Goal: Find specific page/section: Find specific page/section

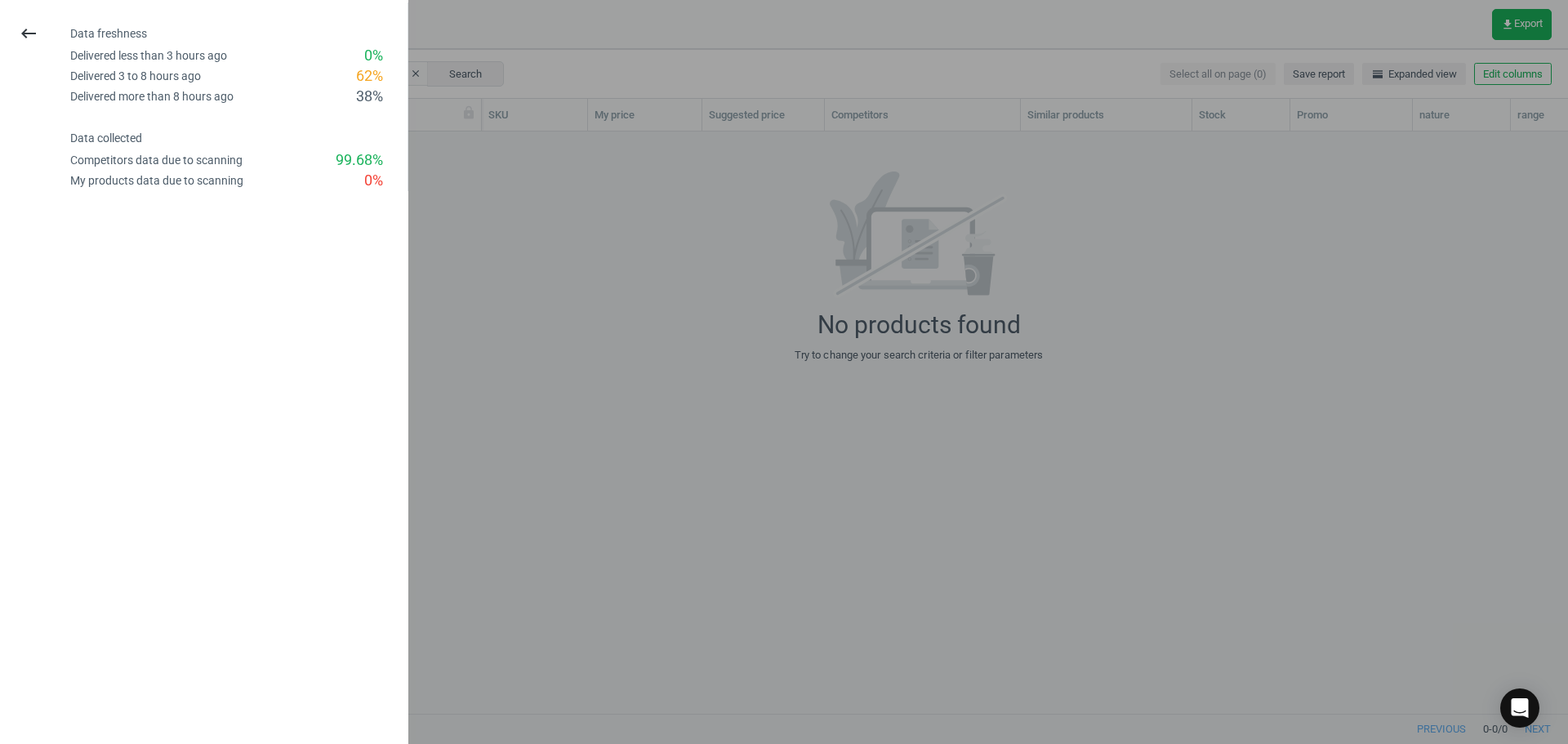
scroll to position [557, 1287]
click at [40, 28] on button "keyboard_backspace" at bounding box center [29, 33] width 37 height 38
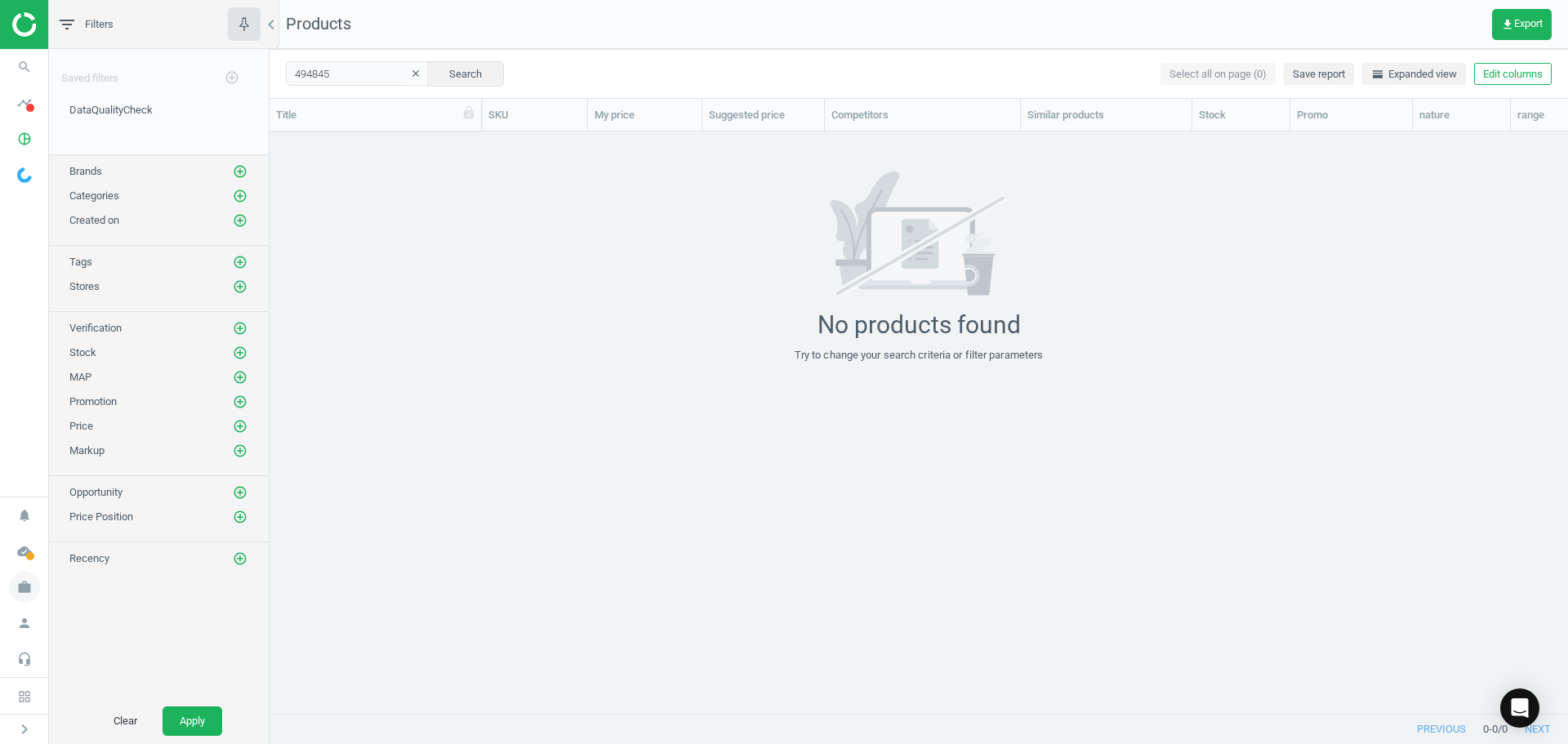
click at [25, 589] on icon "work" at bounding box center [25, 587] width 31 height 31
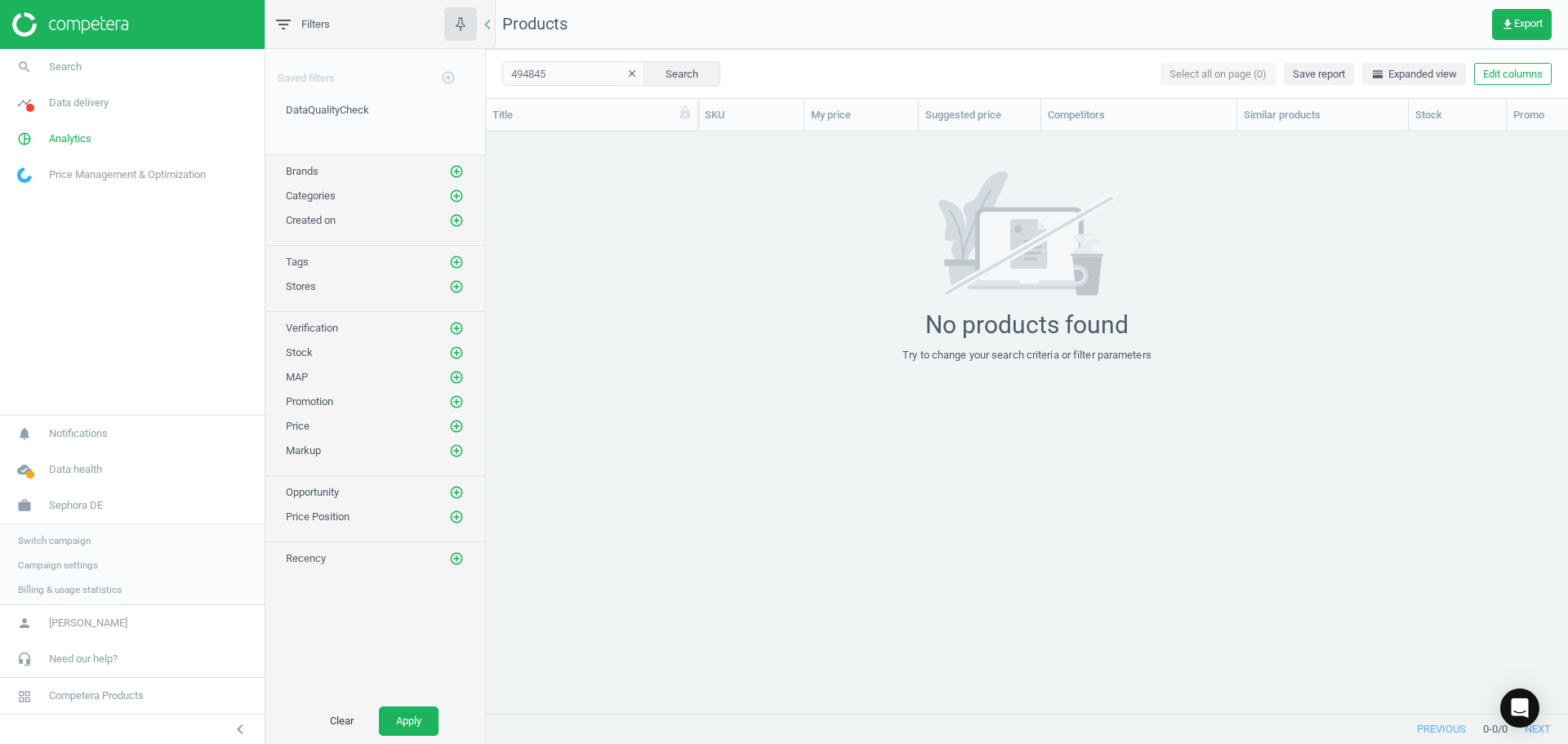
scroll to position [557, 1070]
click at [73, 507] on span "Sephora DE" at bounding box center [76, 503] width 54 height 14
click at [733, 144] on div "grid" at bounding box center [1027, 416] width 1083 height 569
click at [620, 82] on button "clear" at bounding box center [632, 74] width 25 height 23
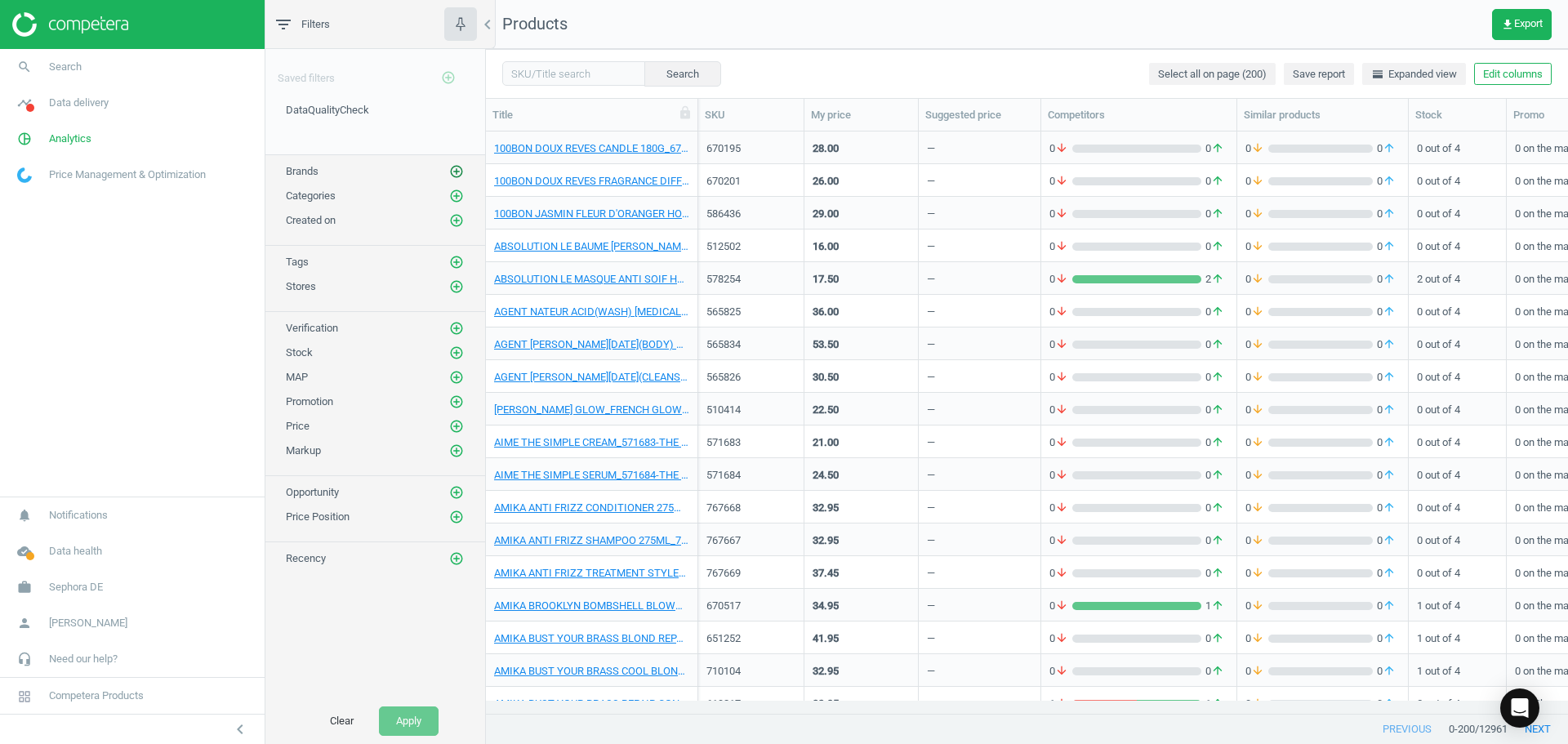
click at [461, 170] on icon "add_circle_outline" at bounding box center [456, 171] width 14 height 14
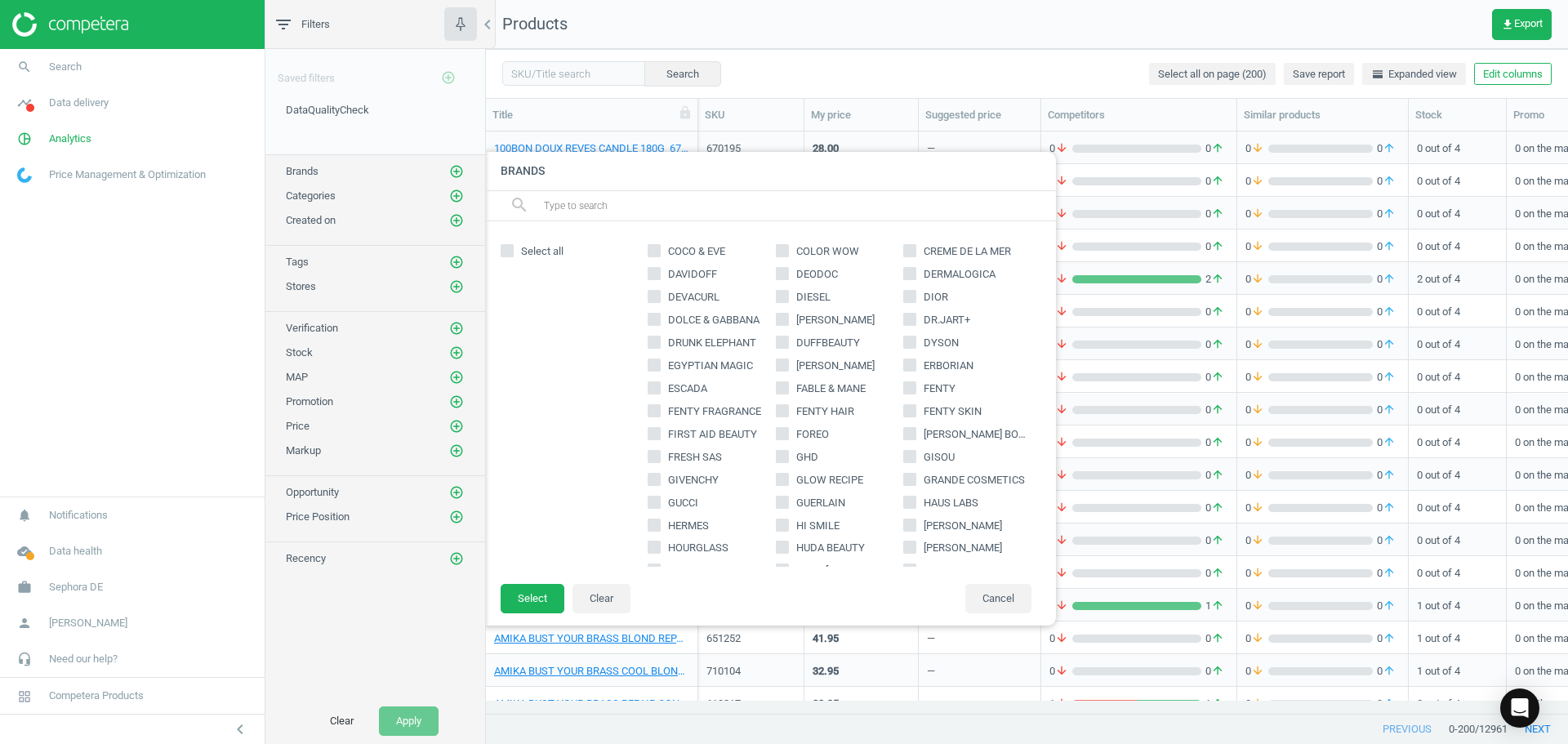
scroll to position [326, 0]
click at [823, 537] on span "HUDA BEAUTY" at bounding box center [830, 540] width 75 height 14
click at [788, 537] on input "HUDA BEAUTY" at bounding box center [782, 540] width 10 height 10
checkbox input "true"
click at [546, 592] on button "Select" at bounding box center [532, 598] width 64 height 30
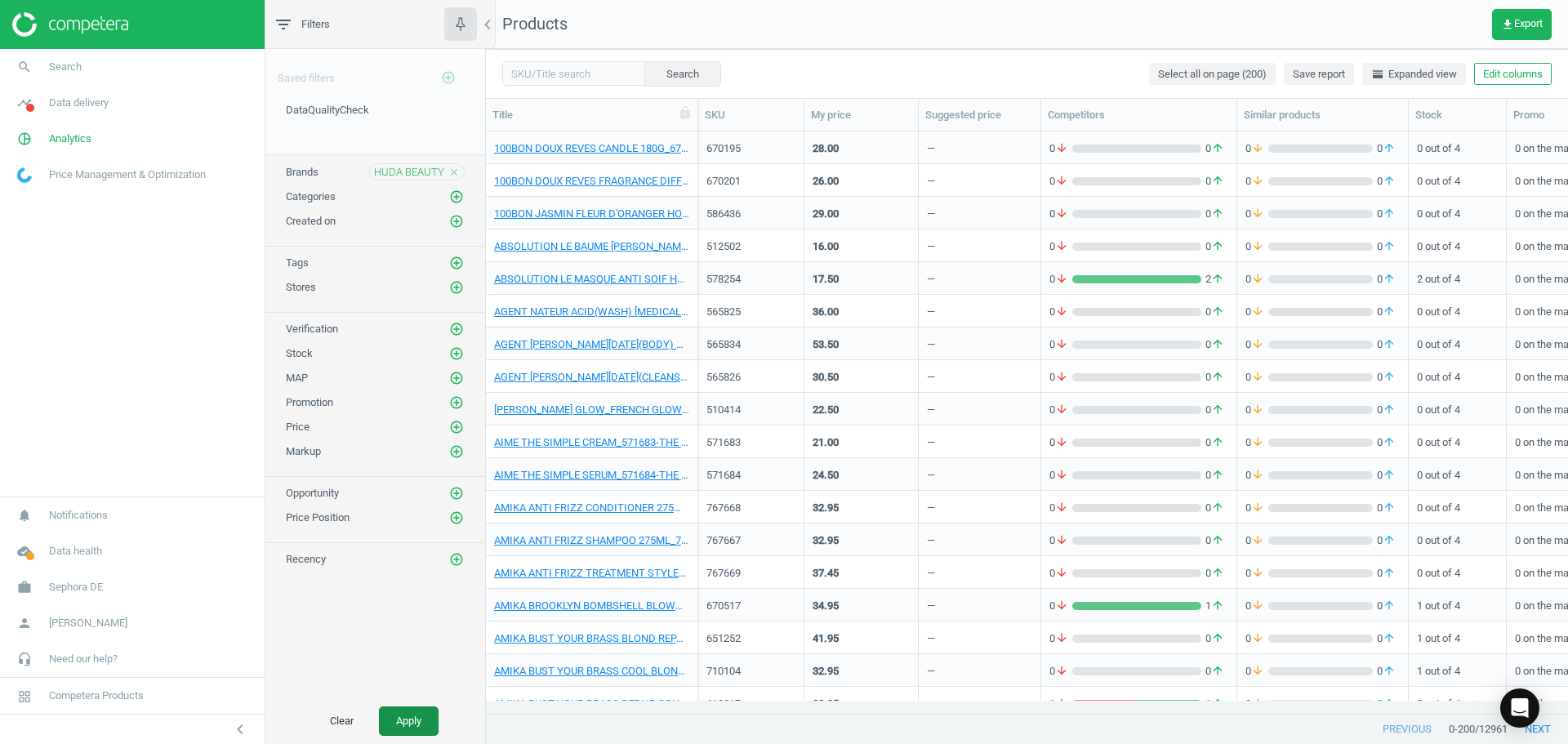
click at [404, 721] on button "Apply" at bounding box center [409, 720] width 59 height 30
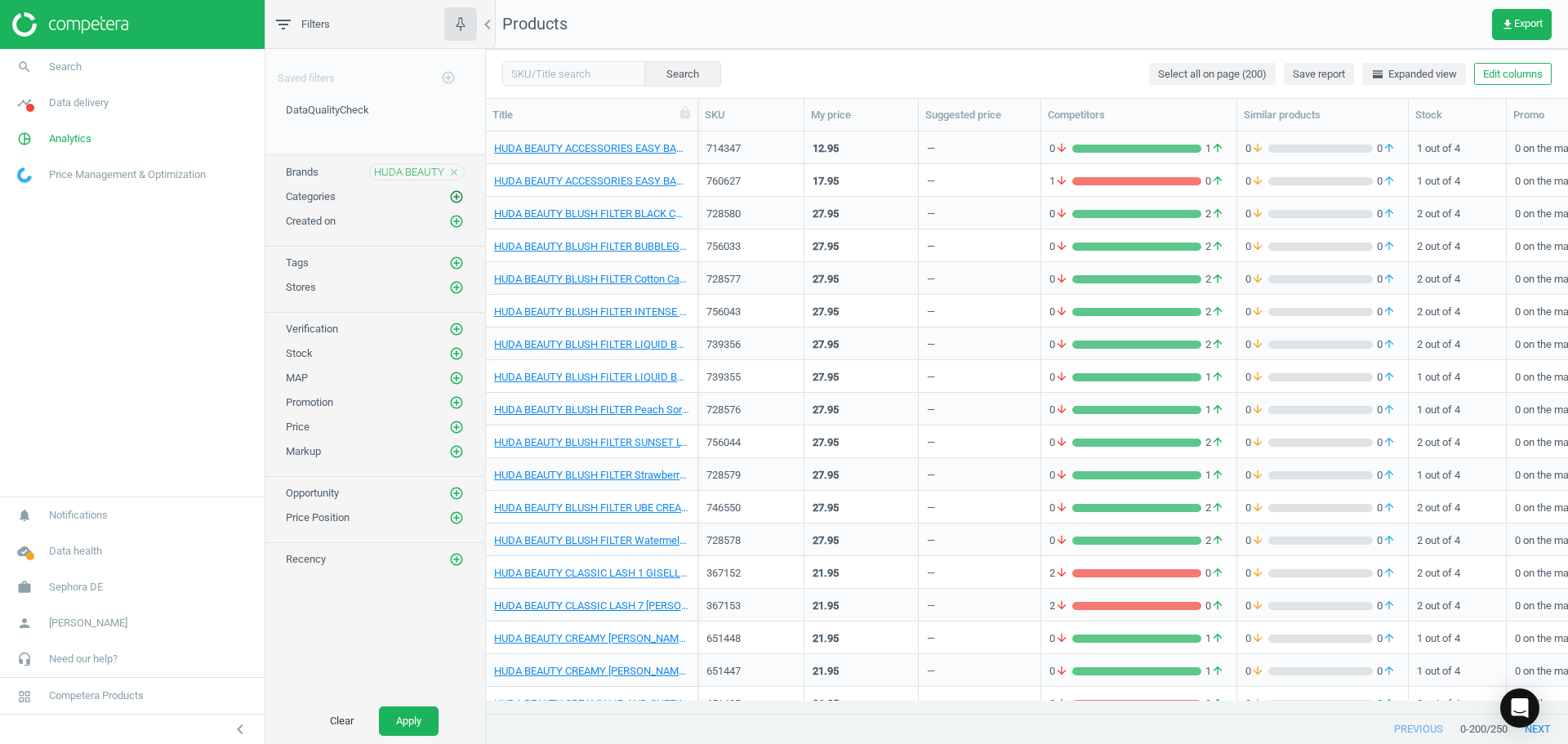
click at [461, 198] on icon "add_circle_outline" at bounding box center [456, 196] width 14 height 14
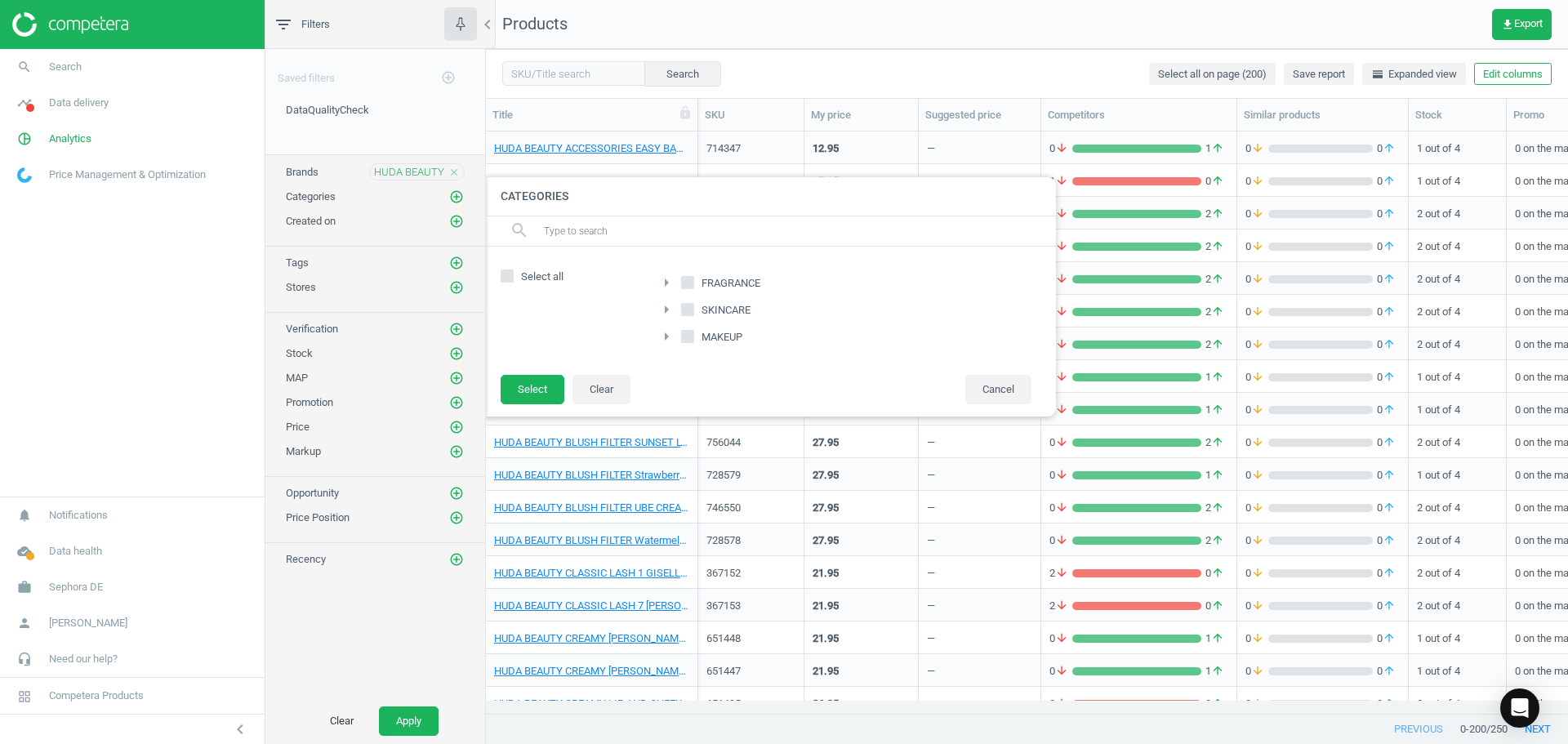
click at [389, 595] on div "Saved filters add_circle_outline DataQualityCheck edit delete Brands HUDA BEAUT…" at bounding box center [375, 374] width 220 height 649
click at [586, 75] on div at bounding box center [1270, 372] width 1568 height 744
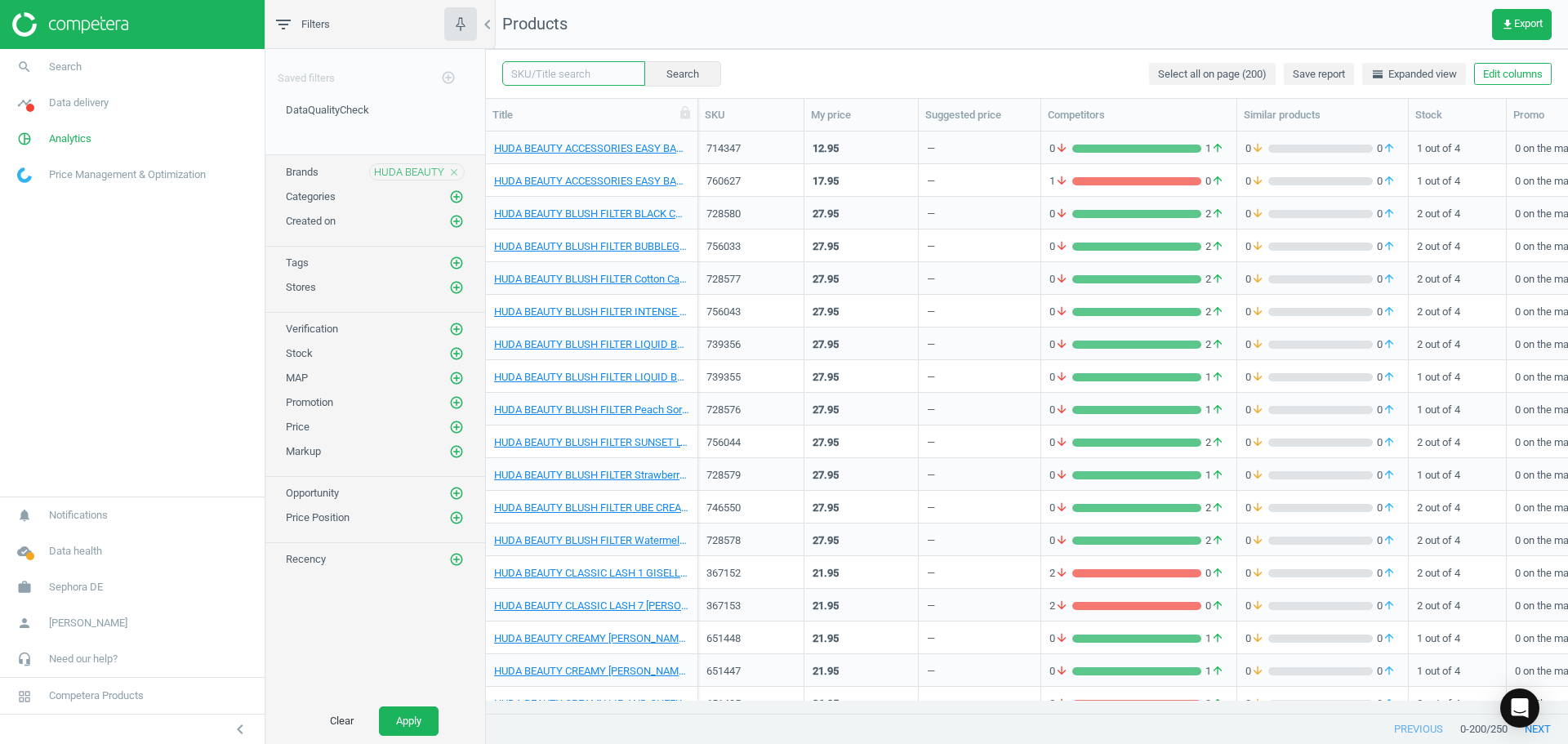
click at [575, 67] on input "text" at bounding box center [574, 73] width 143 height 25
click at [967, 27] on nav "Products get_app Export" at bounding box center [1027, 25] width 1083 height 49
click at [597, 80] on input "text" at bounding box center [574, 73] width 143 height 25
type input "pound cake"
